Goal: Navigation & Orientation: Find specific page/section

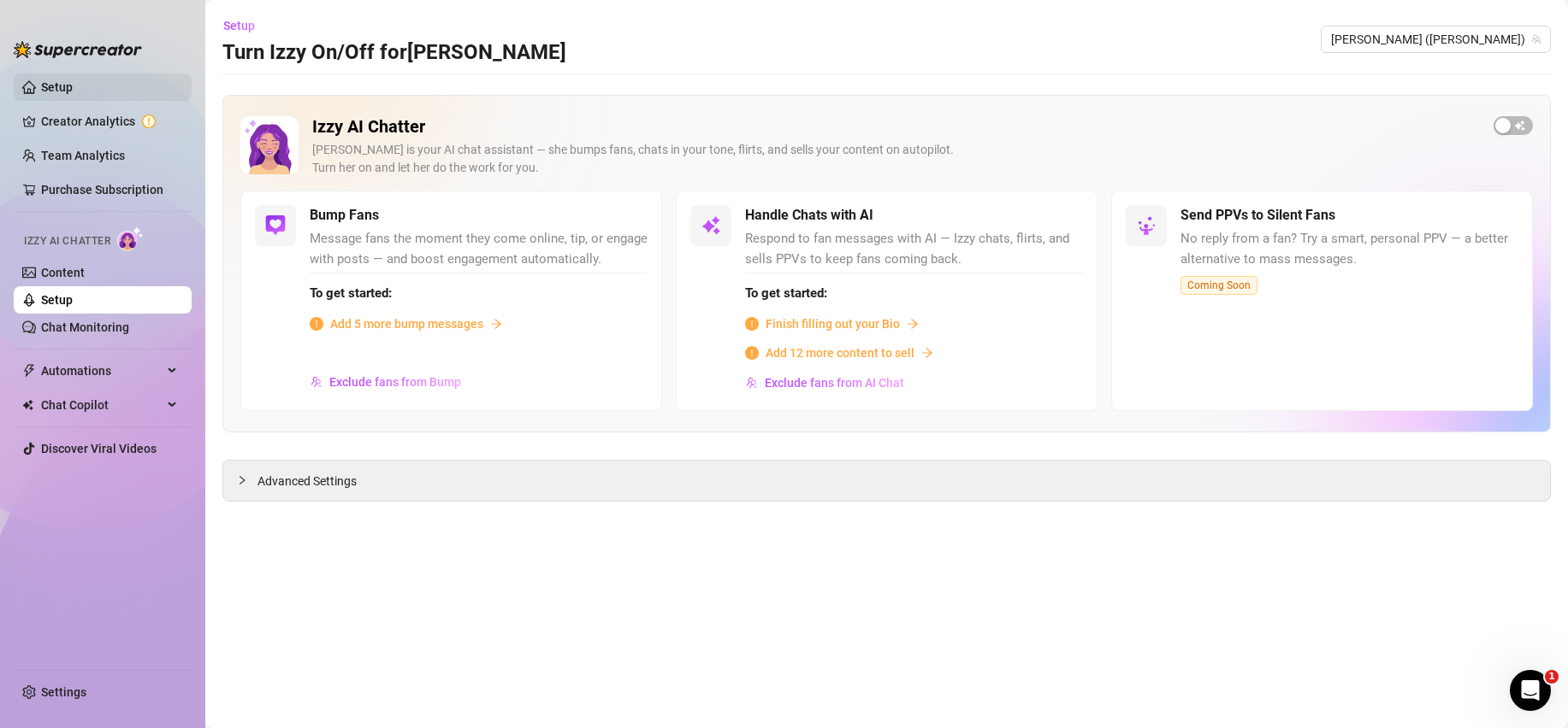
click at [73, 81] on link "Setup" at bounding box center [57, 87] width 32 height 13
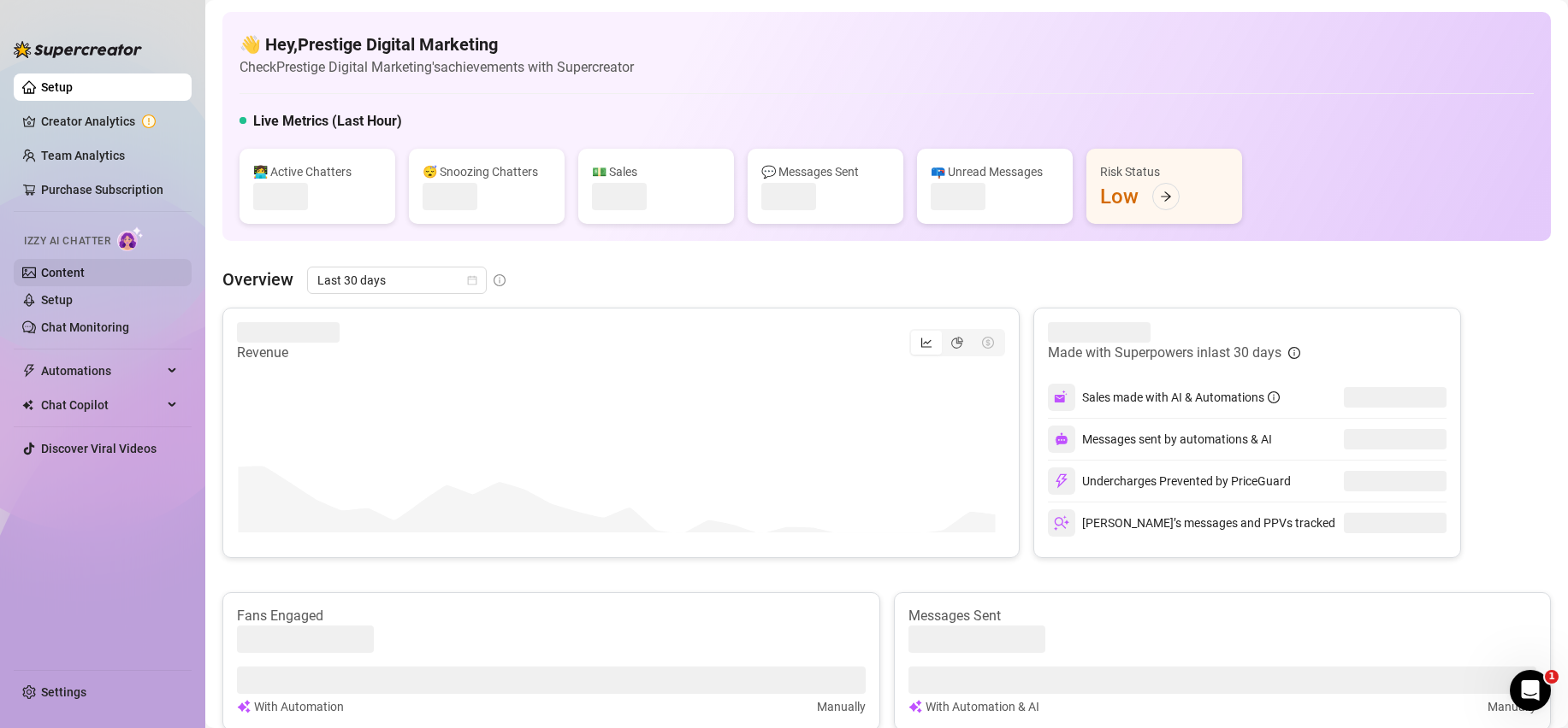
click at [72, 275] on link "Content" at bounding box center [63, 273] width 44 height 13
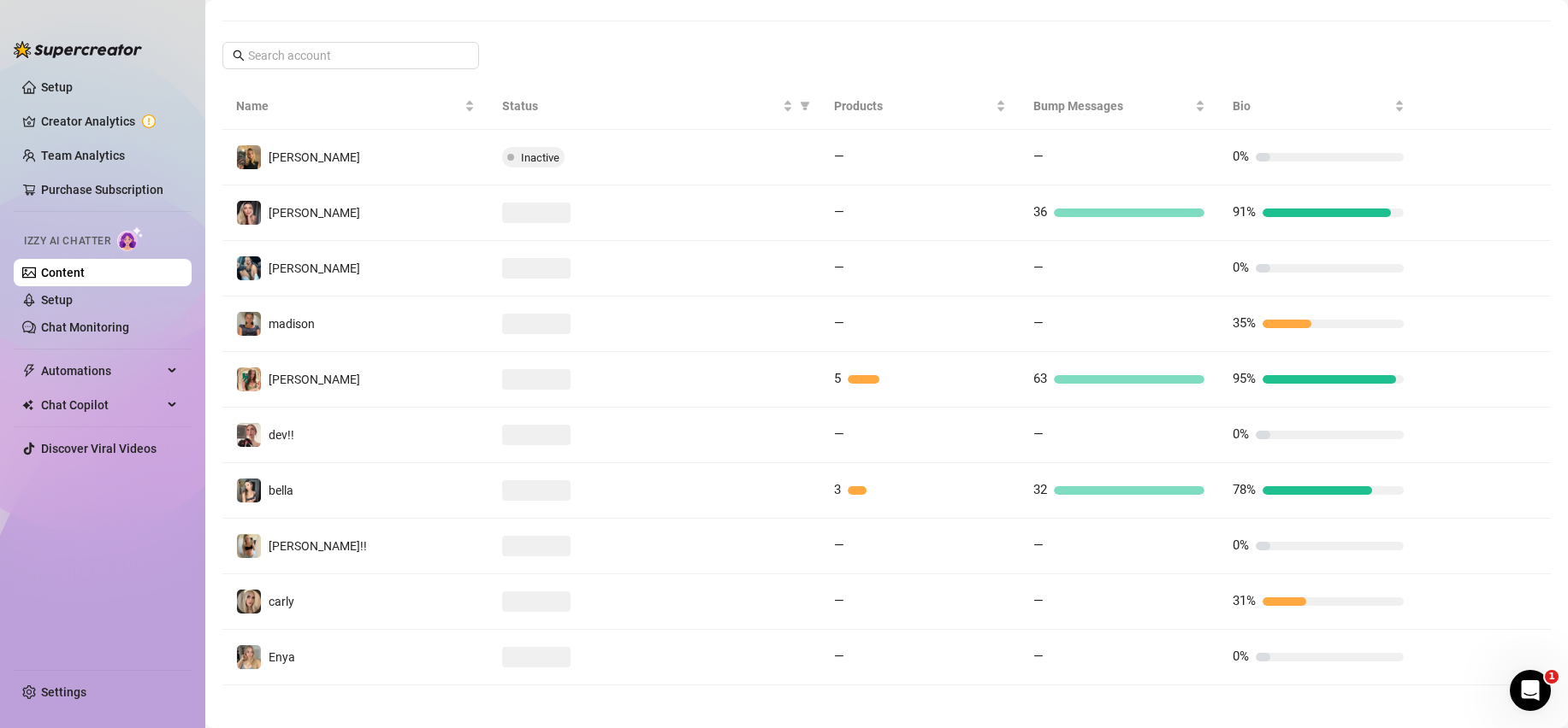
scroll to position [283, 0]
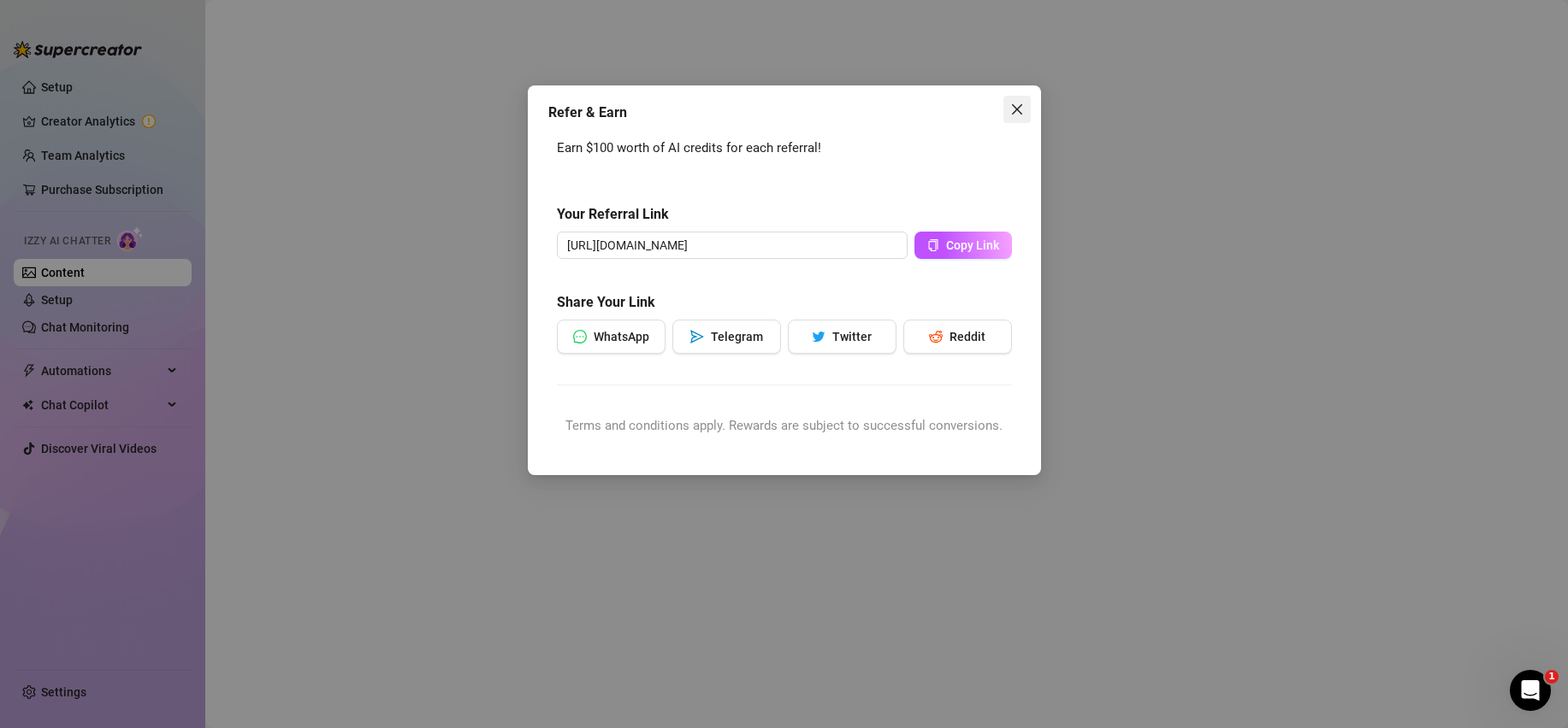
click at [1029, 102] on span "Close" at bounding box center [1017, 109] width 28 height 13
